Goal: Complete application form

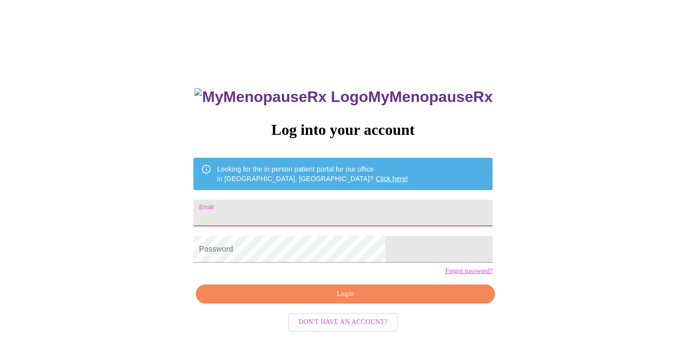
click at [285, 212] on input "Email" at bounding box center [342, 213] width 299 height 27
type input "[PERSON_NAME][EMAIL_ADDRESS][DOMAIN_NAME]"
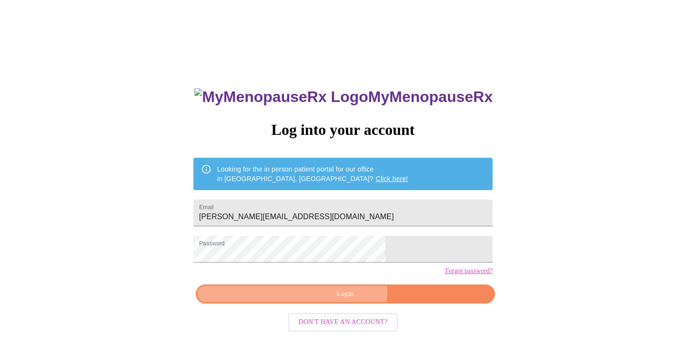
click at [345, 300] on span "Login" at bounding box center [345, 294] width 277 height 12
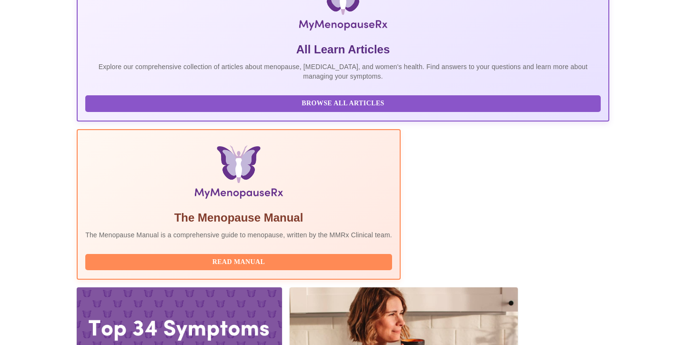
scroll to position [224, 0]
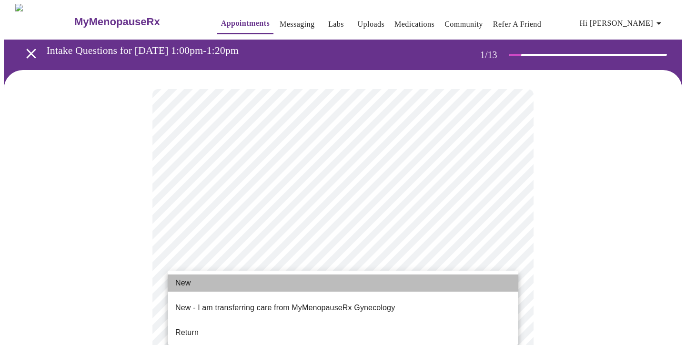
click at [198, 276] on li "New" at bounding box center [343, 282] width 351 height 17
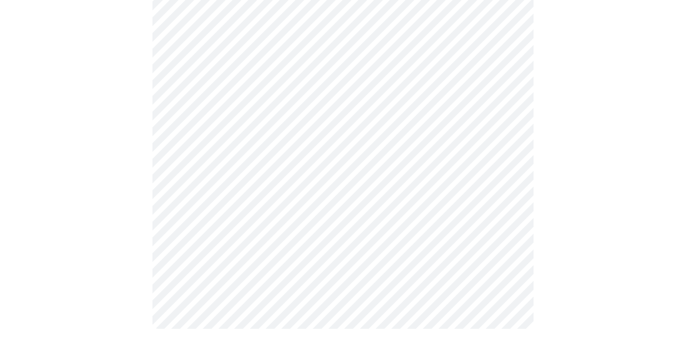
scroll to position [511, 0]
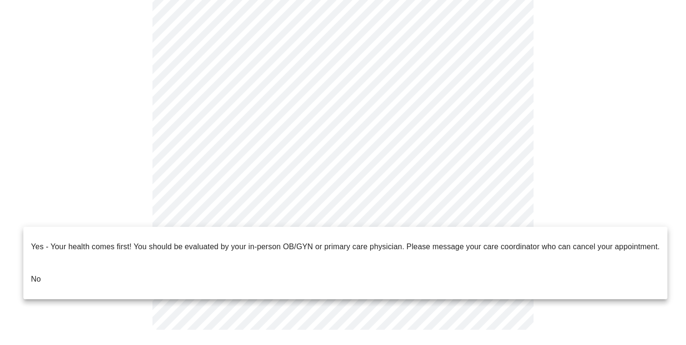
click at [35, 274] on p "No" at bounding box center [36, 279] width 10 height 11
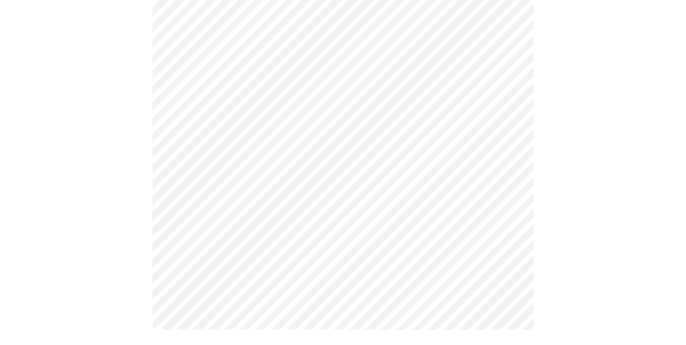
scroll to position [0, 0]
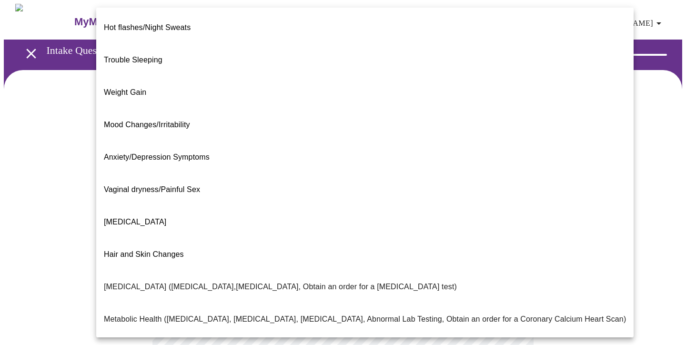
click at [509, 195] on body "MyMenopauseRx Appointments Messaging Labs Uploads Medications Community Refer a…" at bounding box center [343, 289] width 679 height 571
click at [183, 314] on p "Metabolic Health ([MEDICAL_DATA], [MEDICAL_DATA], [MEDICAL_DATA], Abnormal Lab …" at bounding box center [365, 319] width 522 height 11
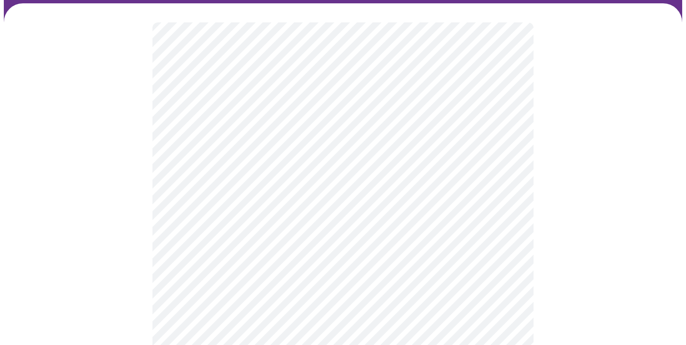
scroll to position [67, 0]
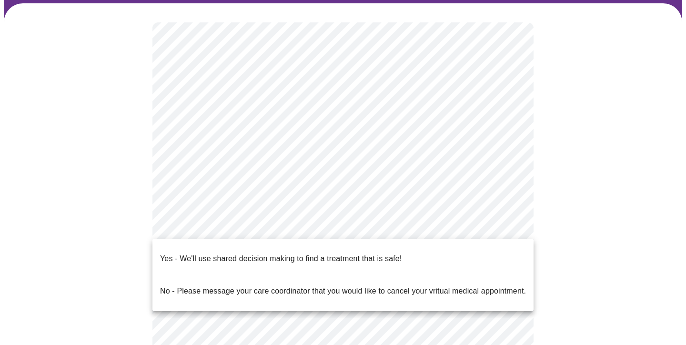
click at [510, 224] on body "MyMenopauseRx Appointments Messaging Labs Uploads Medications Community Refer a…" at bounding box center [343, 220] width 679 height 566
click at [566, 183] on div at bounding box center [343, 172] width 686 height 345
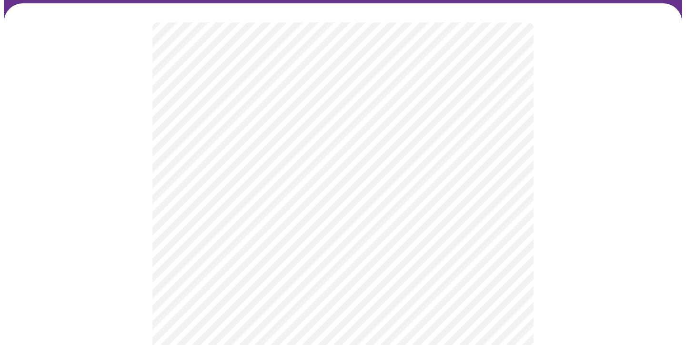
click at [510, 225] on body "MyMenopauseRx Appointments Messaging Labs Uploads Medications Community Refer a…" at bounding box center [343, 220] width 679 height 566
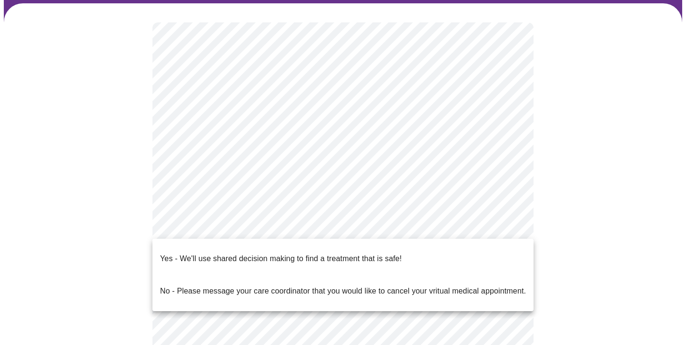
click at [293, 253] on p "Yes - We'll use shared decision making to find a treatment that is safe!" at bounding box center [281, 258] width 242 height 11
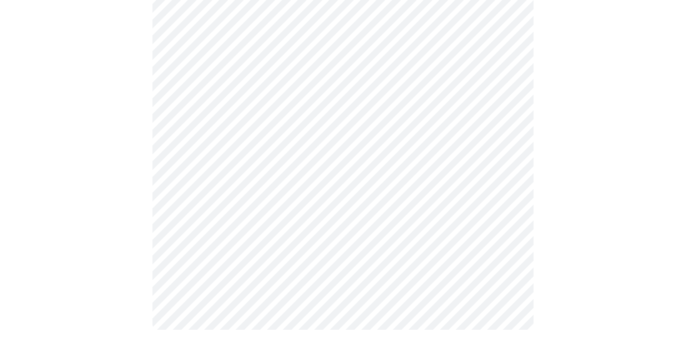
scroll to position [0, 0]
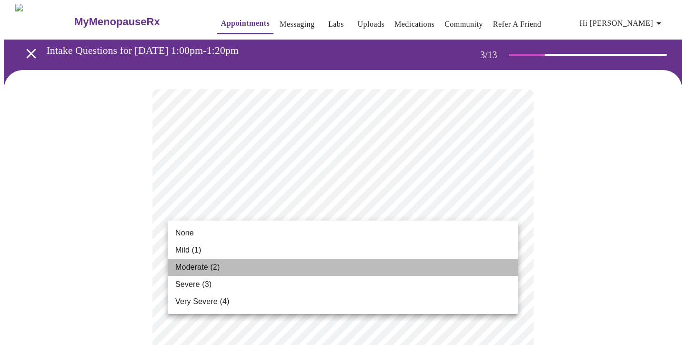
click at [189, 266] on span "Moderate (2)" at bounding box center [197, 267] width 44 height 11
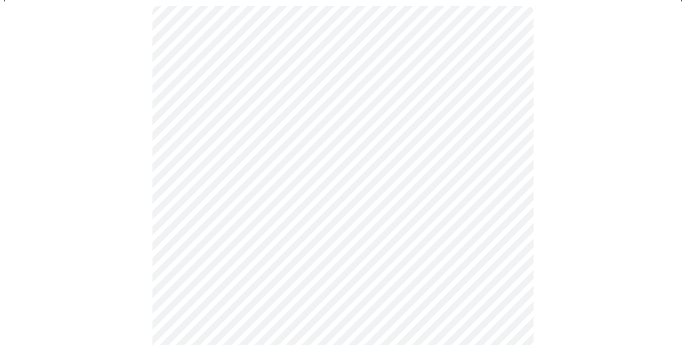
scroll to position [83, 0]
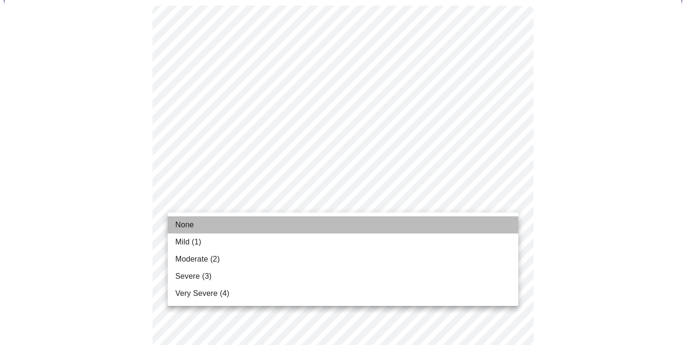
click at [183, 223] on span "None" at bounding box center [184, 224] width 19 height 11
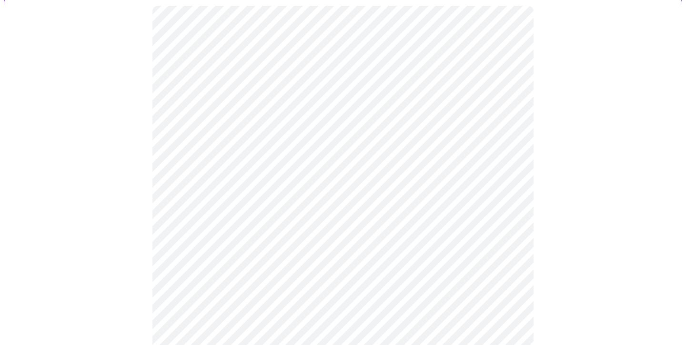
scroll to position [222, 0]
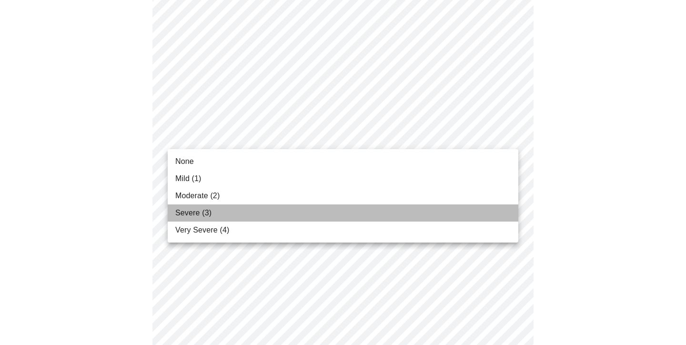
click at [186, 211] on span "Severe (3)" at bounding box center [193, 212] width 36 height 11
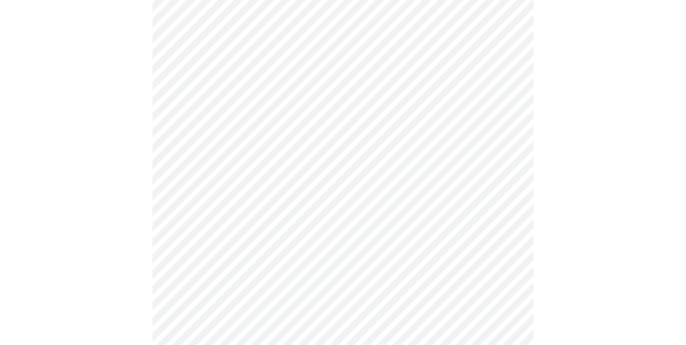
scroll to position [316, 0]
click at [512, 115] on body "MyMenopauseRx Appointments Messaging Labs Uploads Medications Community Refer a…" at bounding box center [343, 300] width 679 height 1224
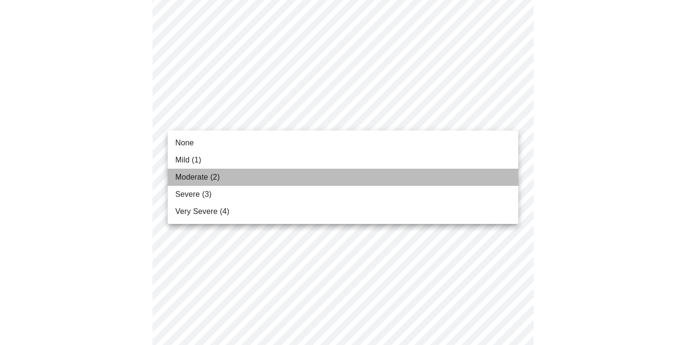
click at [193, 177] on span "Moderate (2)" at bounding box center [197, 177] width 44 height 11
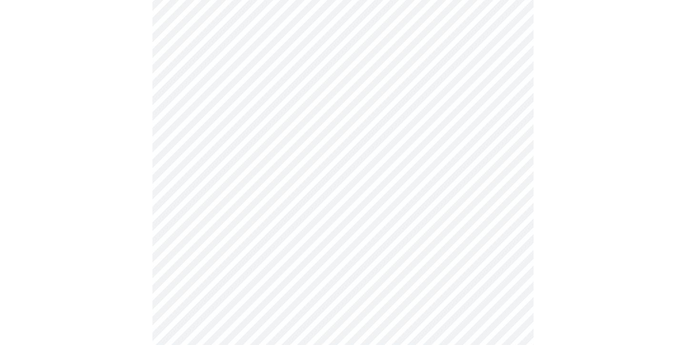
scroll to position [340, 0]
click at [509, 153] on body "MyMenopauseRx Appointments Messaging Labs Uploads Medications Community Refer a…" at bounding box center [343, 269] width 679 height 1211
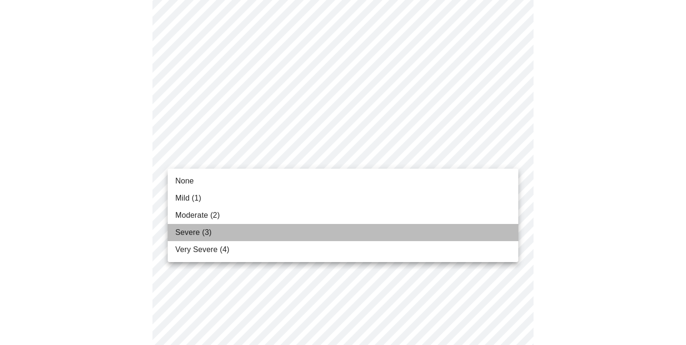
click at [191, 232] on span "Severe (3)" at bounding box center [193, 232] width 36 height 11
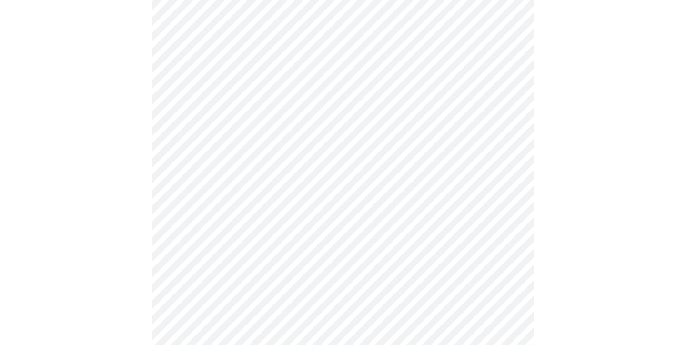
scroll to position [376, 0]
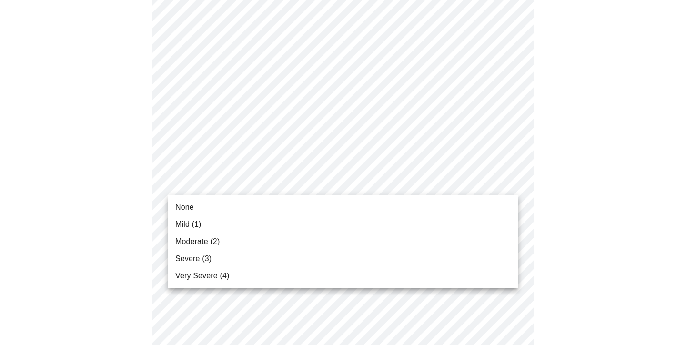
click at [514, 179] on body "MyMenopauseRx Appointments Messaging Labs Uploads Medications Community Refer a…" at bounding box center [343, 227] width 679 height 1198
click at [193, 239] on span "Moderate (2)" at bounding box center [197, 241] width 44 height 11
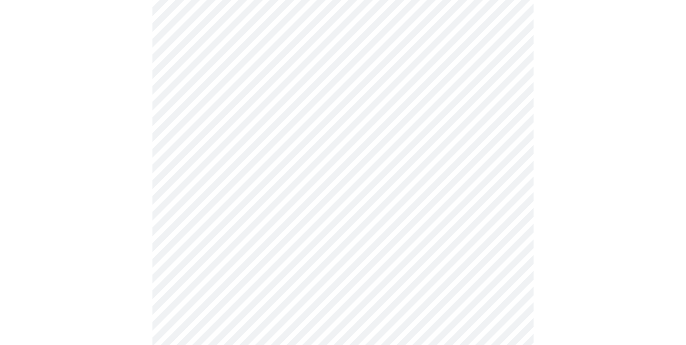
scroll to position [429, 0]
click at [510, 202] on body "MyMenopauseRx Appointments Messaging Labs Uploads Medications Community Refer a…" at bounding box center [343, 167] width 679 height 1185
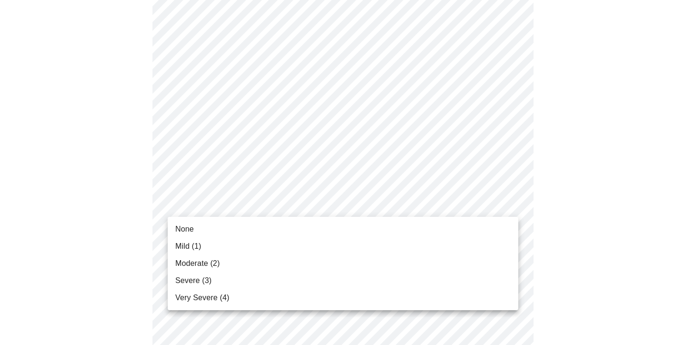
click at [201, 277] on span "Severe (3)" at bounding box center [193, 280] width 36 height 11
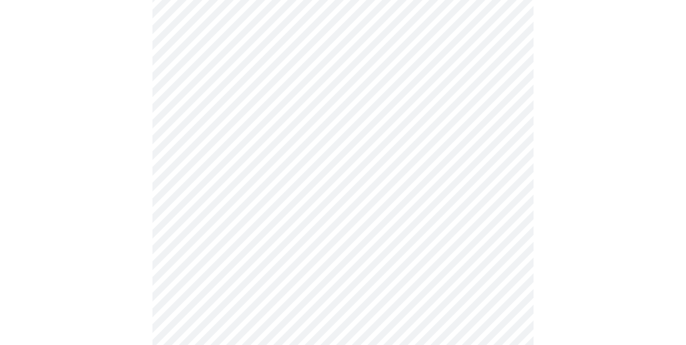
scroll to position [534, 0]
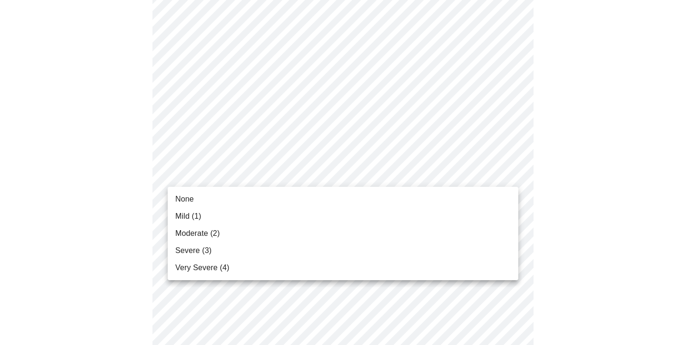
click at [508, 171] on body "MyMenopauseRx Appointments Messaging Labs Uploads Medications Community Refer a…" at bounding box center [343, 56] width 679 height 1172
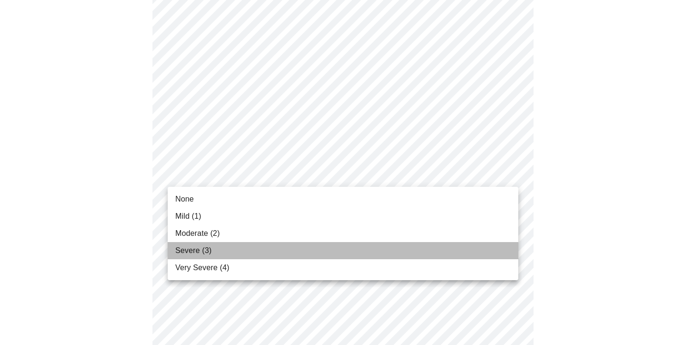
click at [190, 249] on span "Severe (3)" at bounding box center [193, 250] width 36 height 11
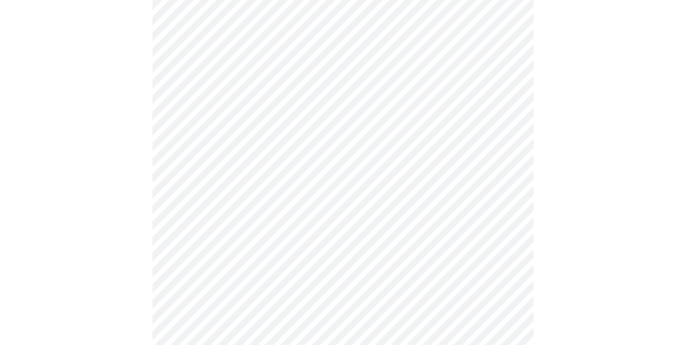
scroll to position [578, 0]
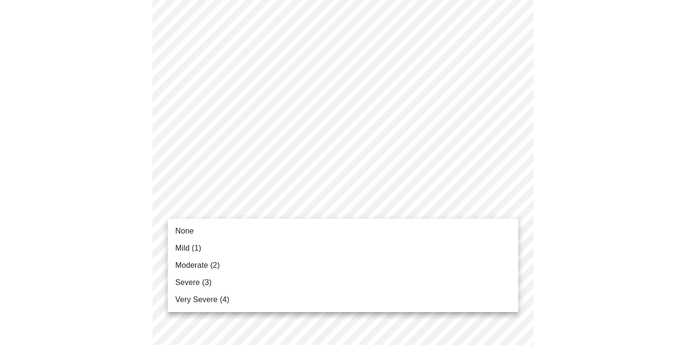
click at [510, 204] on body "MyMenopauseRx Appointments Messaging Labs Uploads Medications Community Refer a…" at bounding box center [343, 5] width 679 height 1159
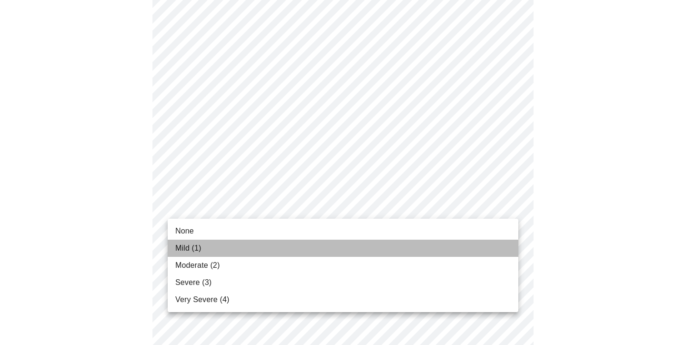
click at [184, 244] on span "Mild (1)" at bounding box center [188, 248] width 26 height 11
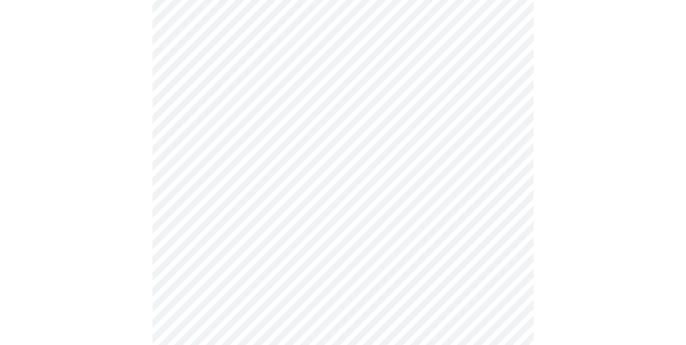
scroll to position [650, 0]
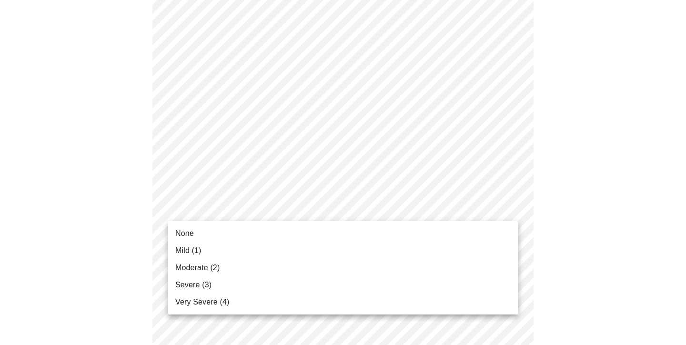
click at [194, 266] on span "Moderate (2)" at bounding box center [197, 267] width 44 height 11
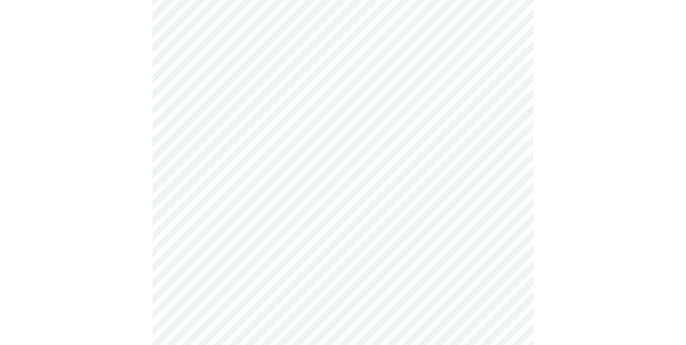
scroll to position [695, 0]
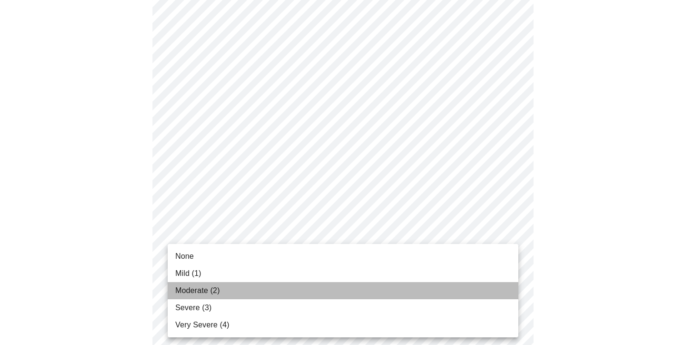
click at [192, 292] on span "Moderate (2)" at bounding box center [197, 290] width 44 height 11
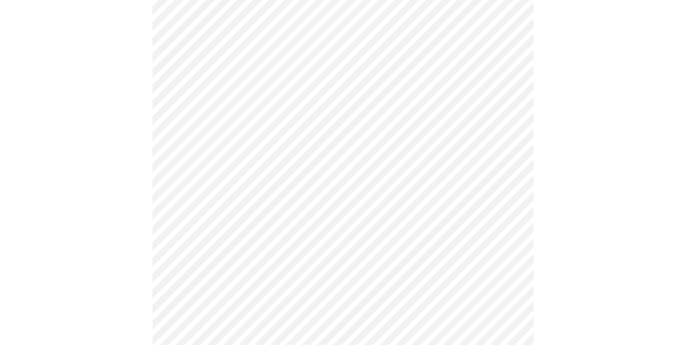
scroll to position [304, 0]
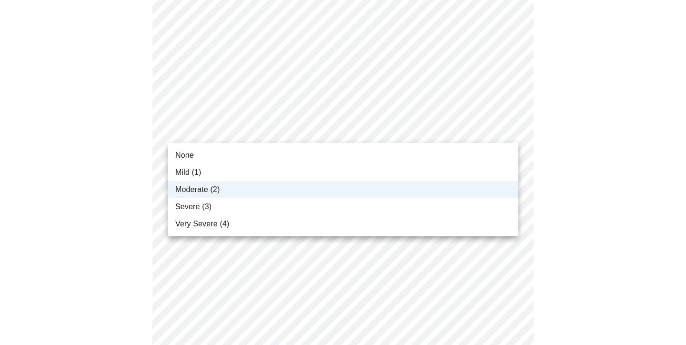
click at [510, 126] on body "MyMenopauseRx Appointments Messaging Labs Uploads Medications Community Refer a…" at bounding box center [343, 260] width 679 height 1121
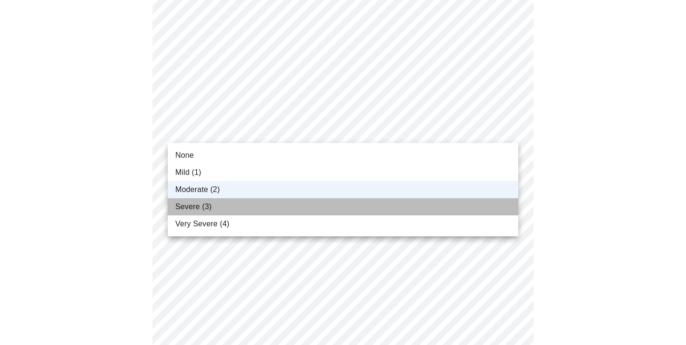
click at [181, 207] on span "Severe (3)" at bounding box center [193, 206] width 36 height 11
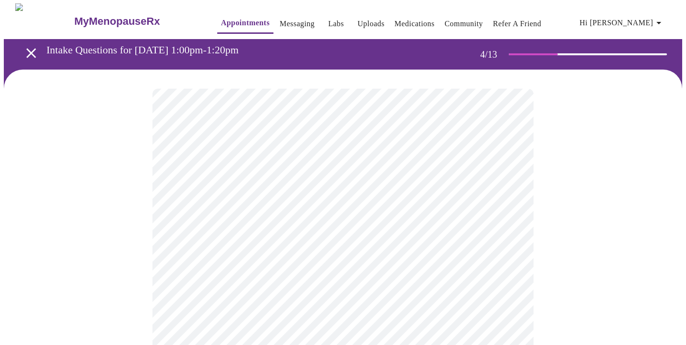
scroll to position [0, 0]
